Goal: Task Accomplishment & Management: Manage account settings

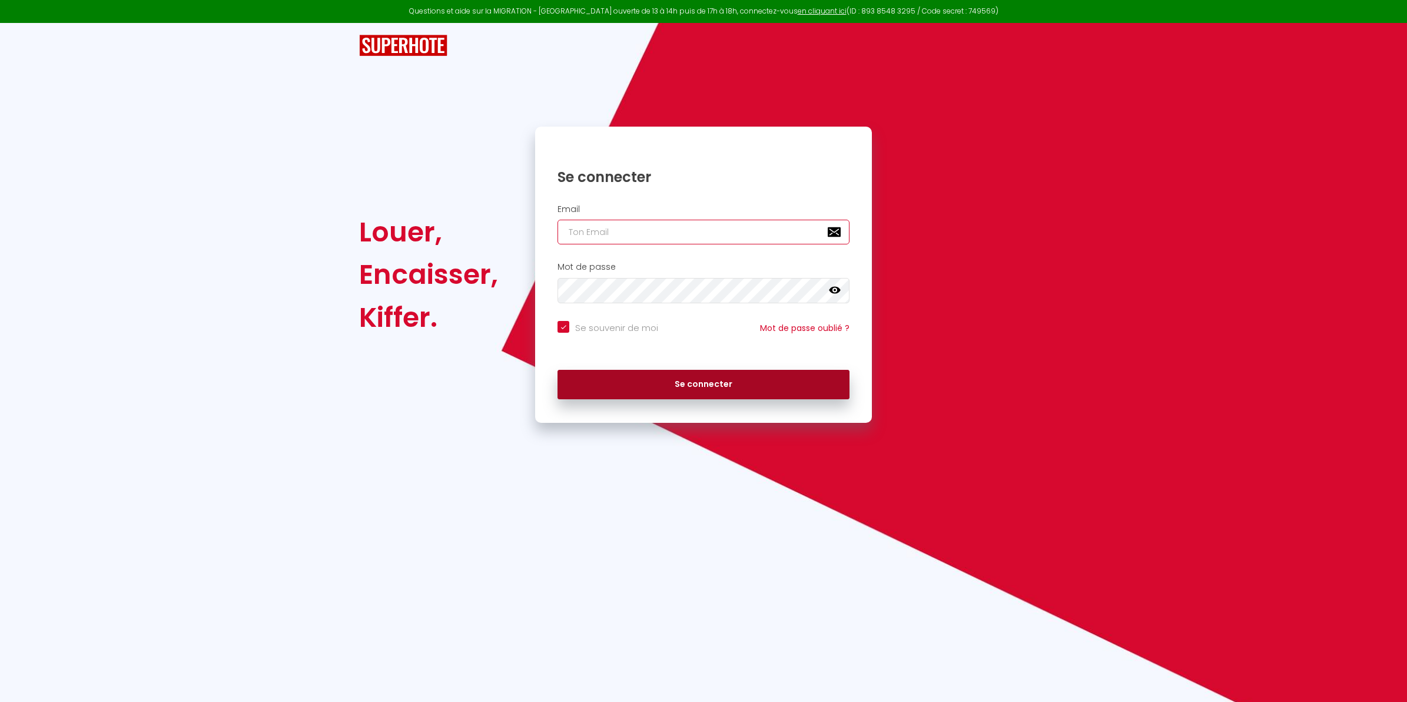
type input "[EMAIL_ADDRESS][DOMAIN_NAME]"
click at [685, 382] on button "Se connecter" at bounding box center [704, 384] width 292 height 29
checkbox input "true"
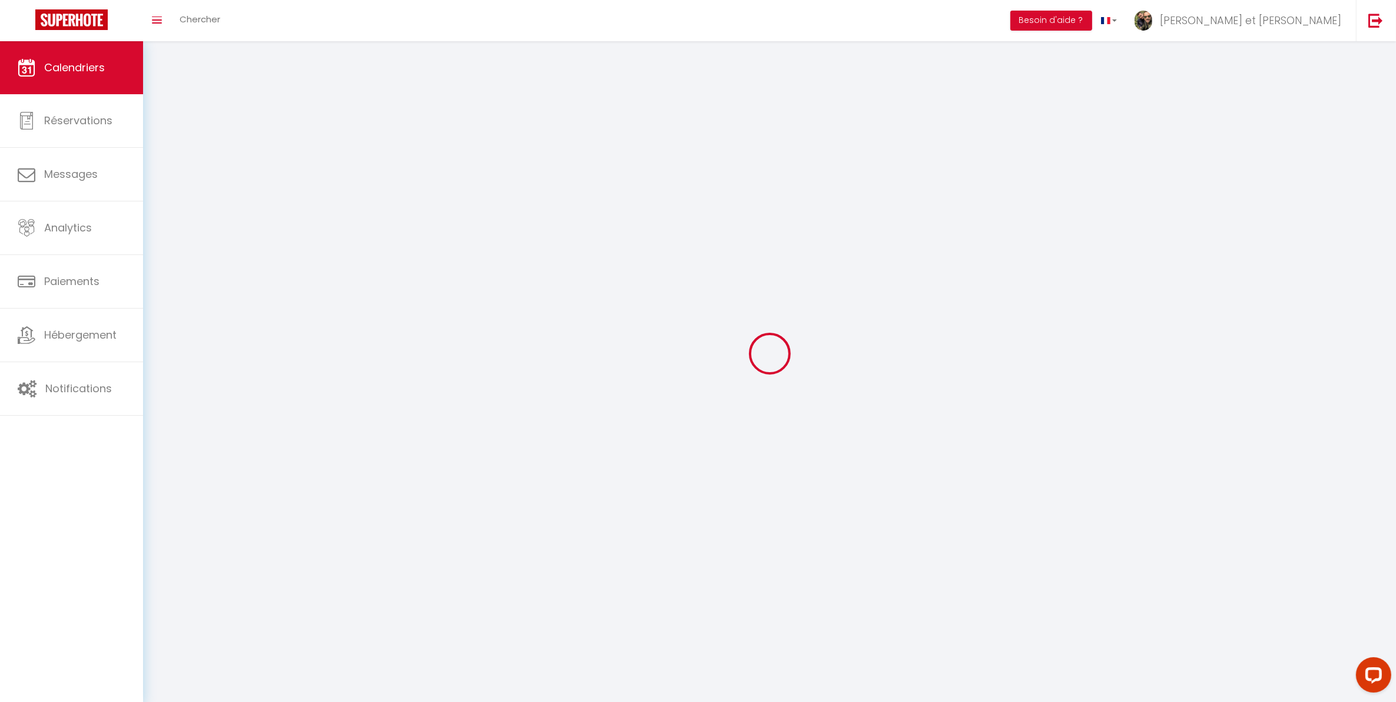
select select
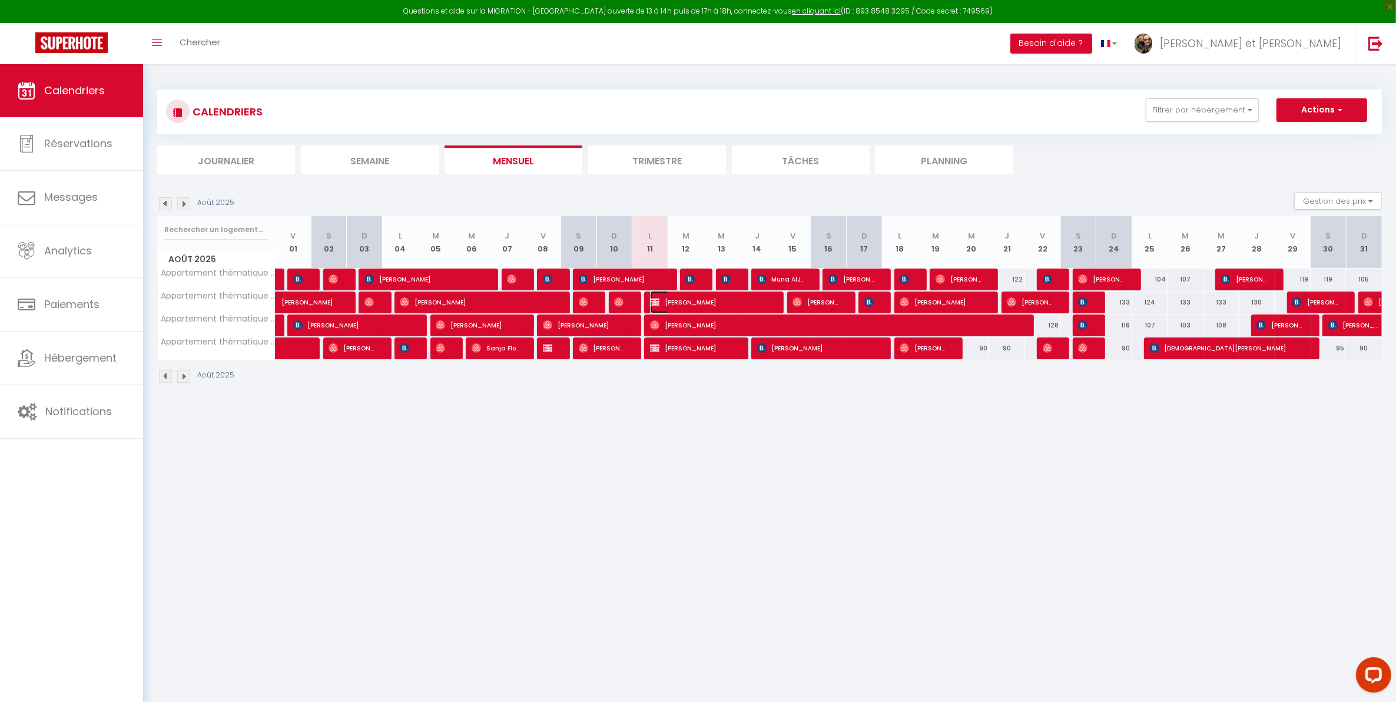
click at [655, 303] on img at bounding box center [654, 301] width 9 height 9
select select "OK"
select select "0"
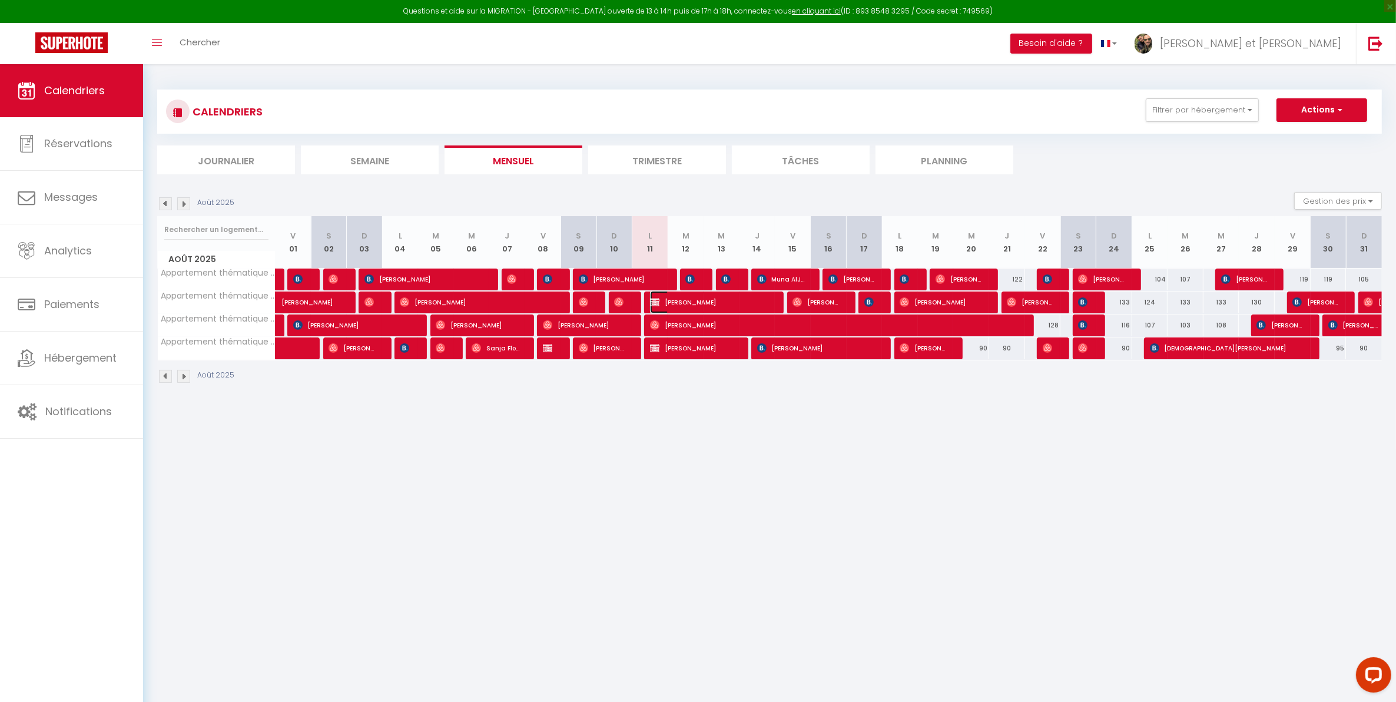
select select "1"
select select
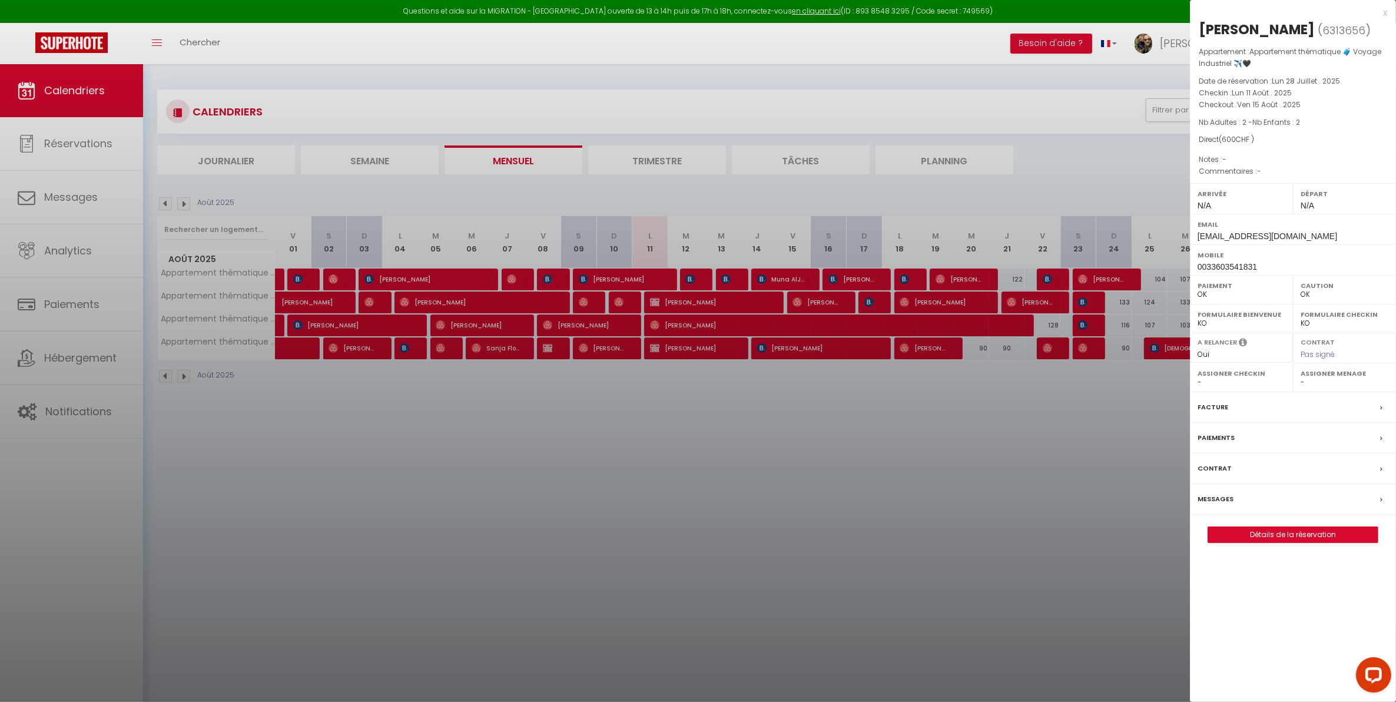
click at [1385, 0] on div "x [PERSON_NAME] ( 6313656 ) Appartement : Appartement thématique 🧳 Voyage Indus…" at bounding box center [1293, 280] width 206 height 560
click at [1385, 10] on div "x" at bounding box center [1288, 13] width 197 height 14
